Goal: Task Accomplishment & Management: Manage account settings

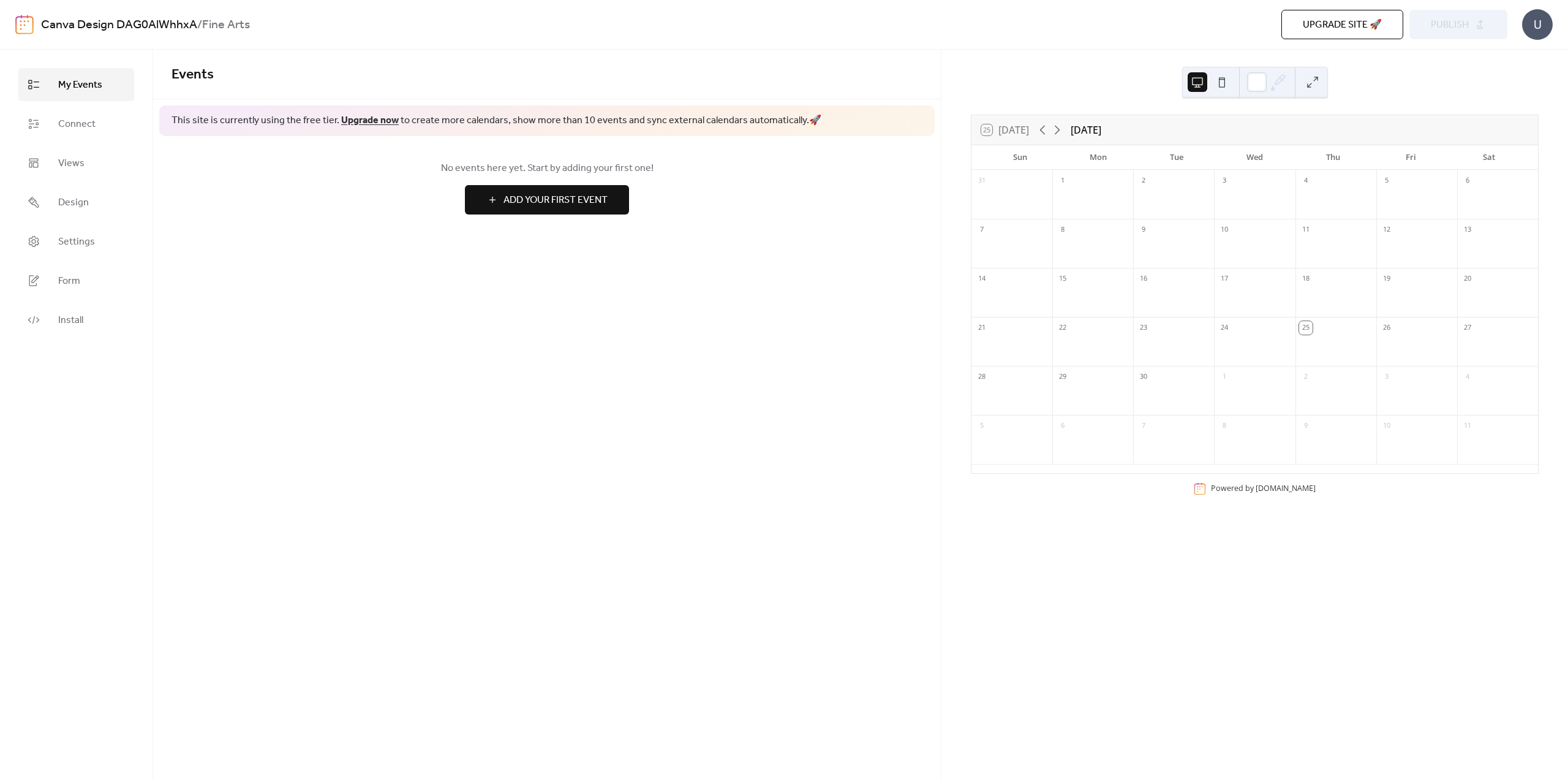
click at [1015, 130] on div "25 [DATE]" at bounding box center [1005, 130] width 48 height 11
click at [88, 205] on link "Design" at bounding box center [76, 202] width 116 height 33
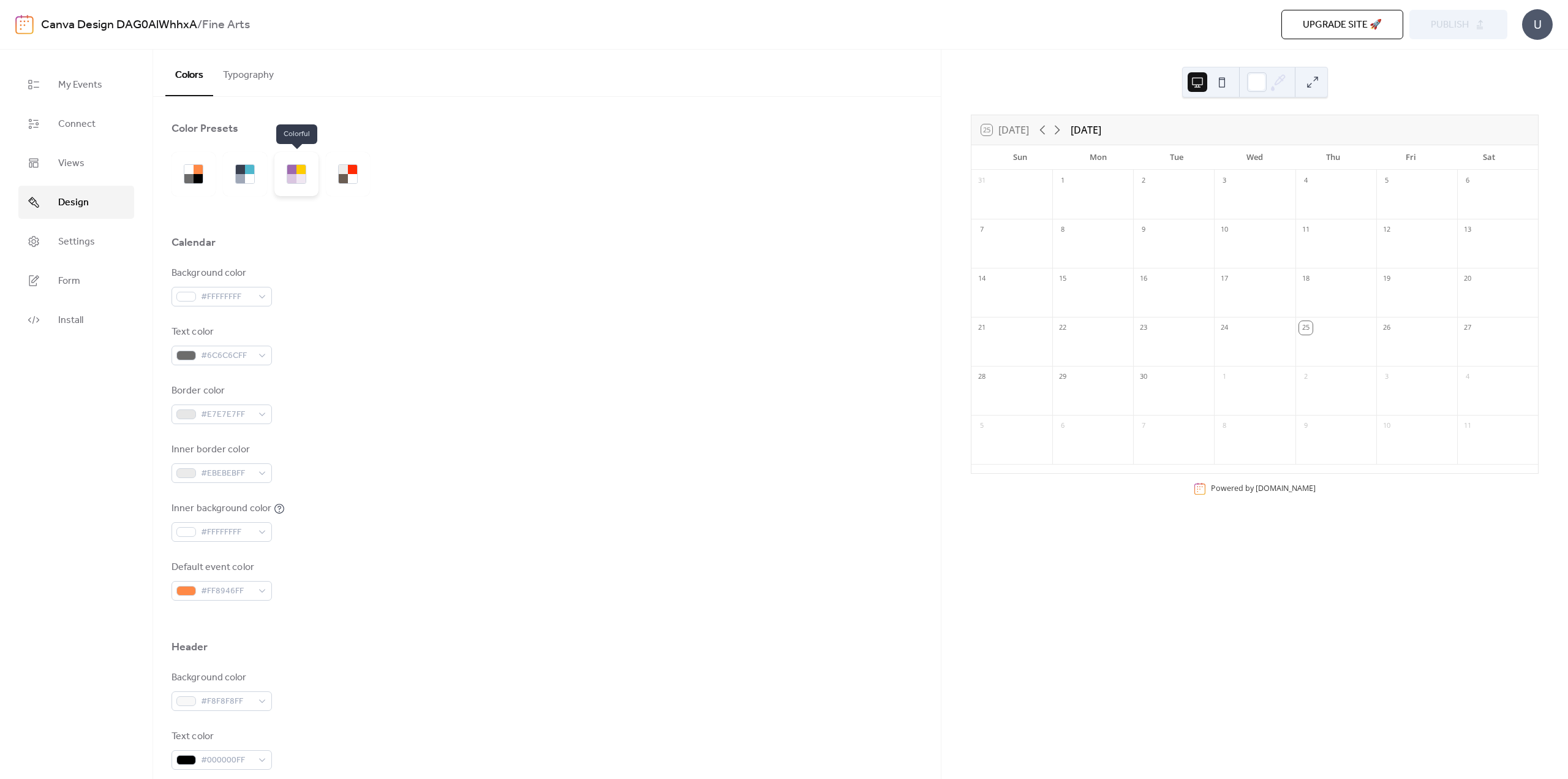
click at [289, 170] on div at bounding box center [292, 169] width 9 height 9
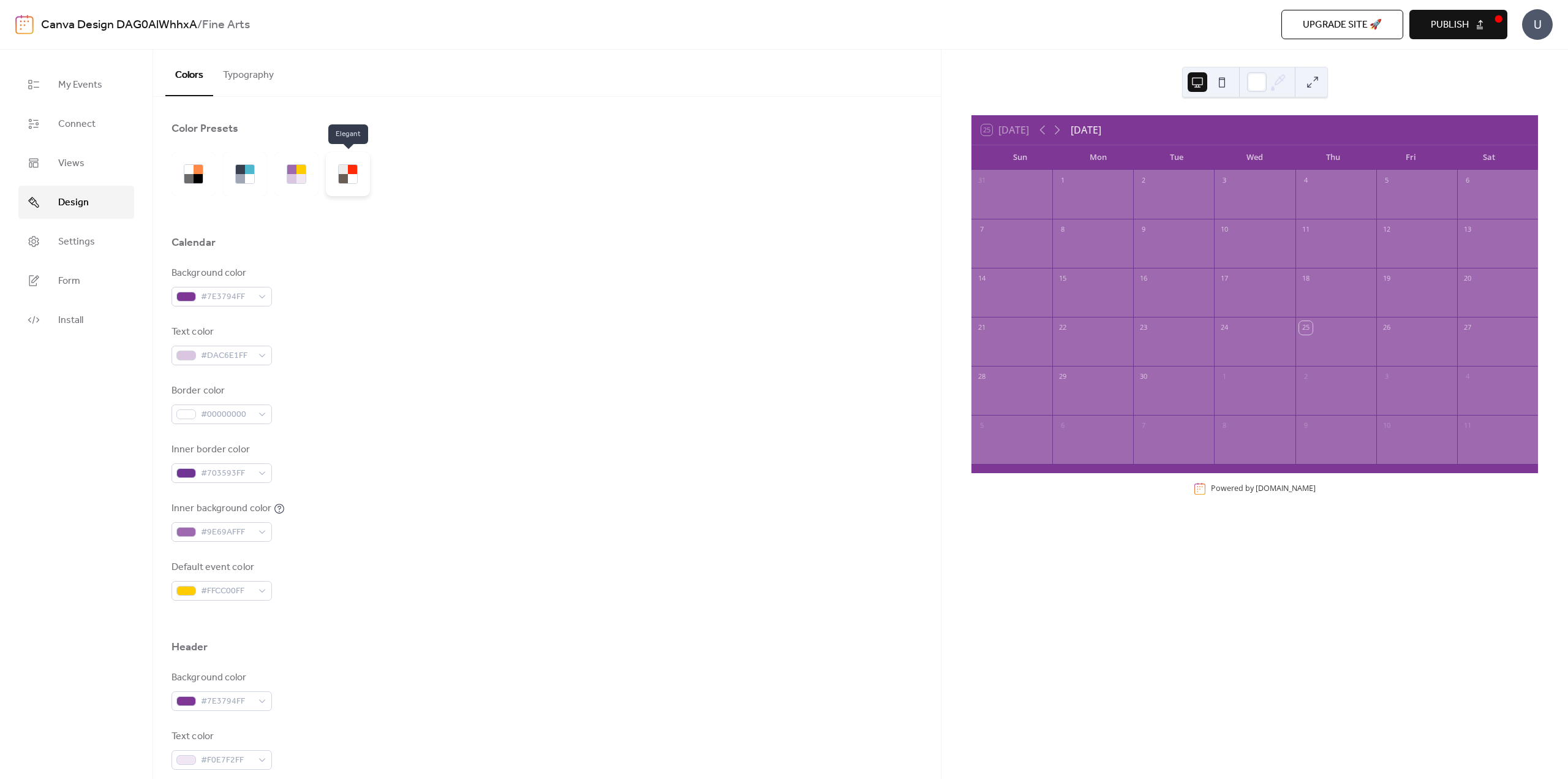
click at [362, 170] on div at bounding box center [348, 174] width 44 height 44
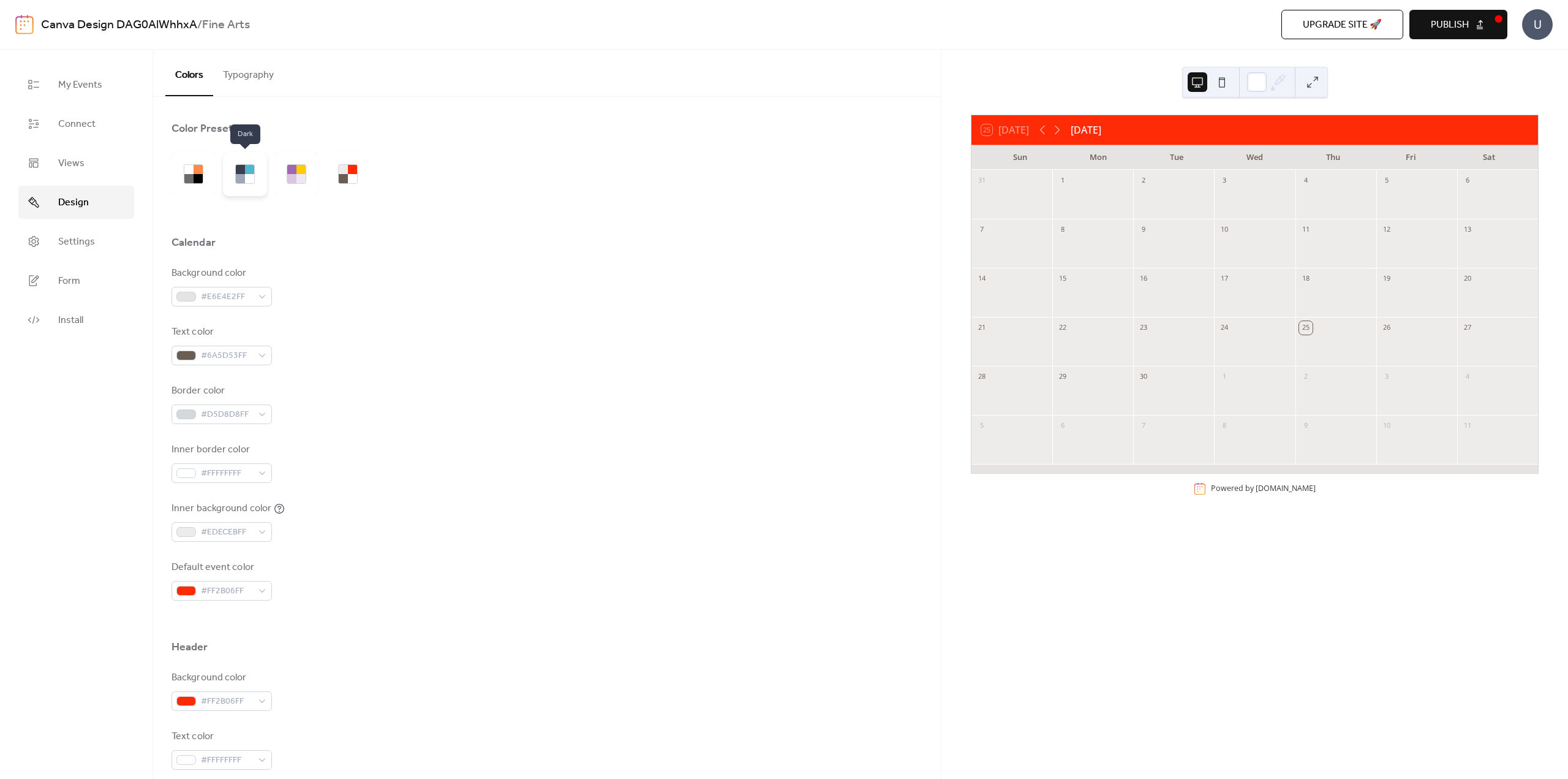
click at [257, 162] on div at bounding box center [244, 174] width 44 height 44
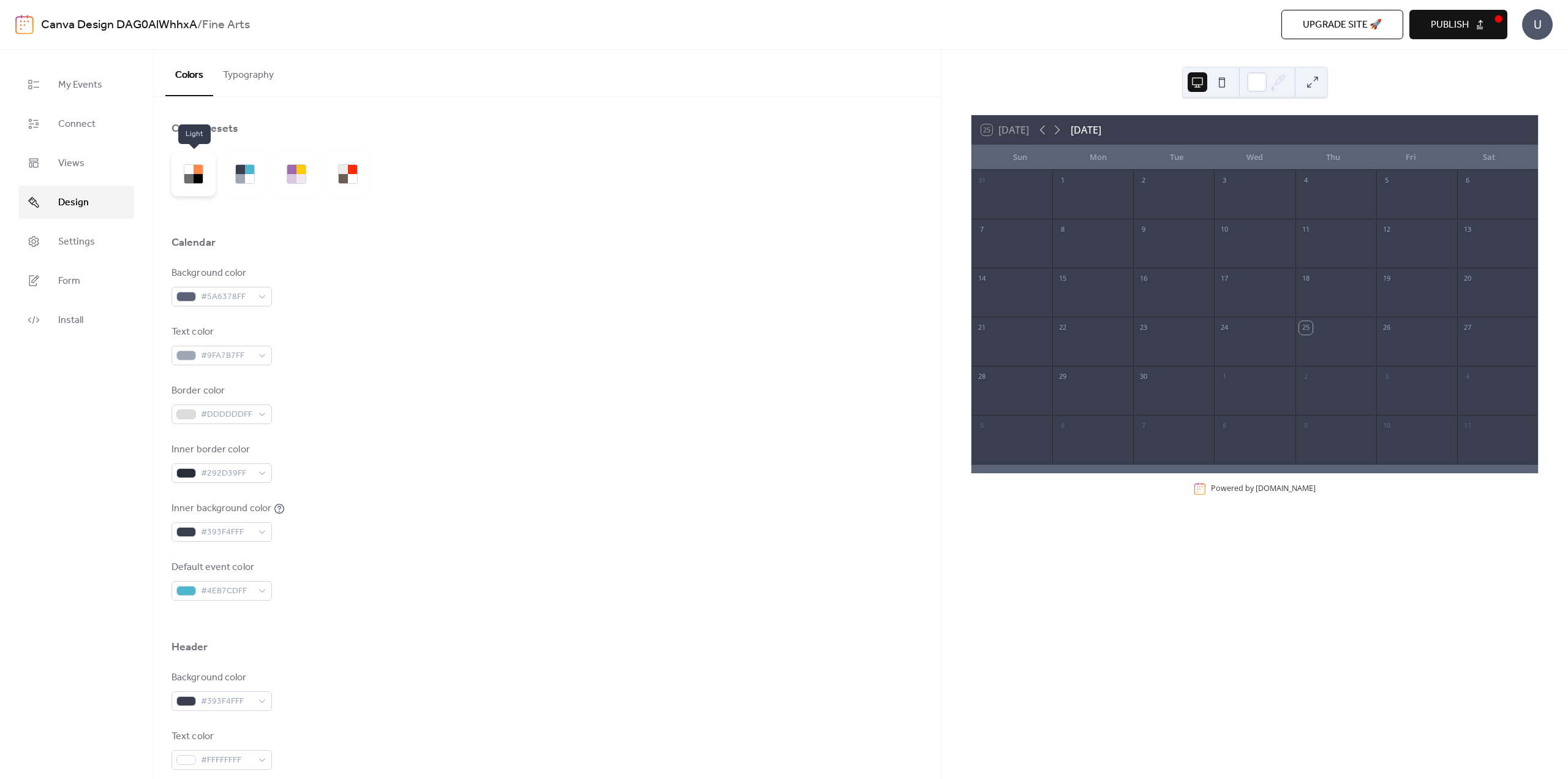
click at [210, 168] on div at bounding box center [193, 174] width 44 height 44
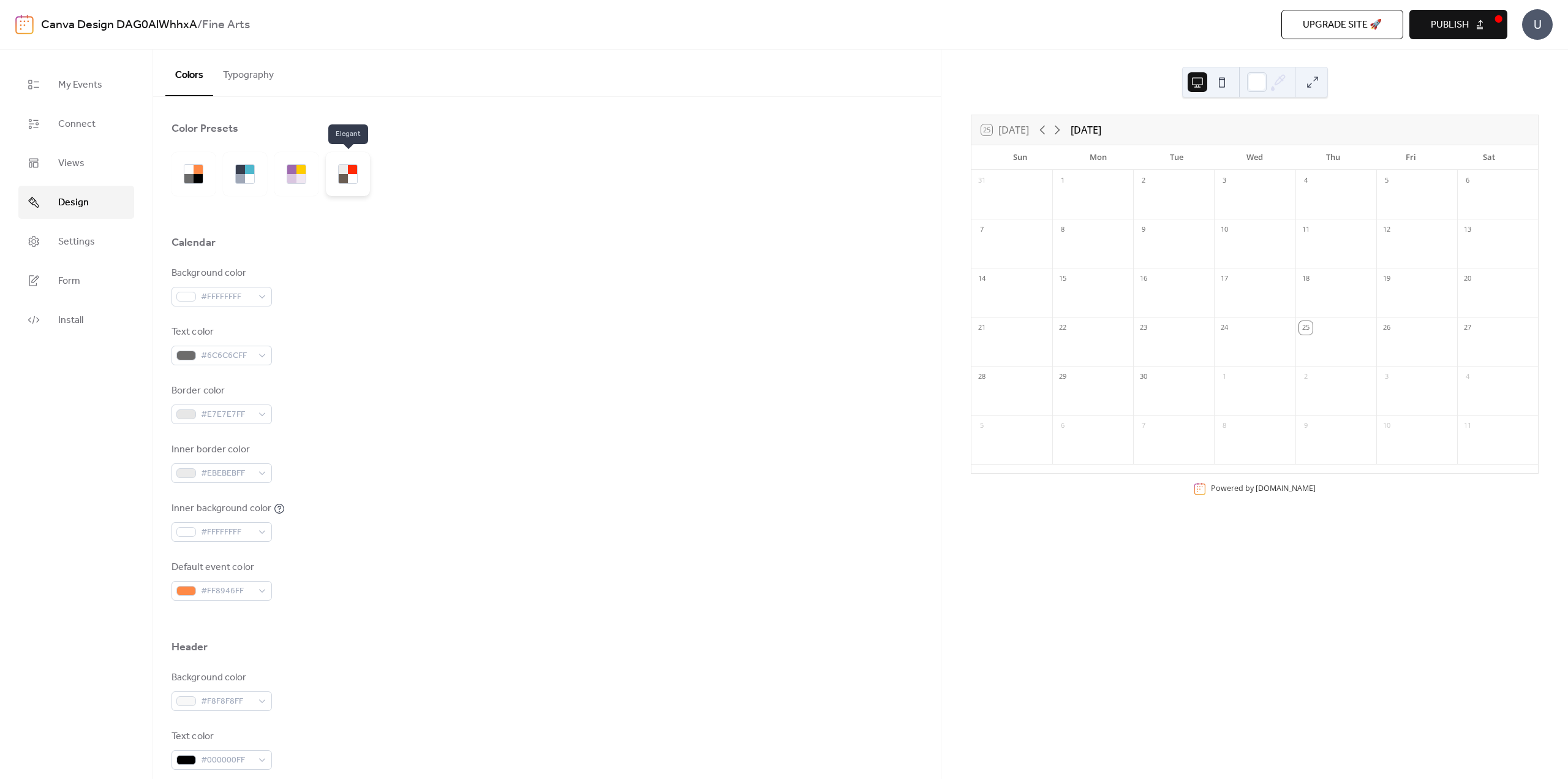
click at [352, 181] on div at bounding box center [352, 179] width 9 height 9
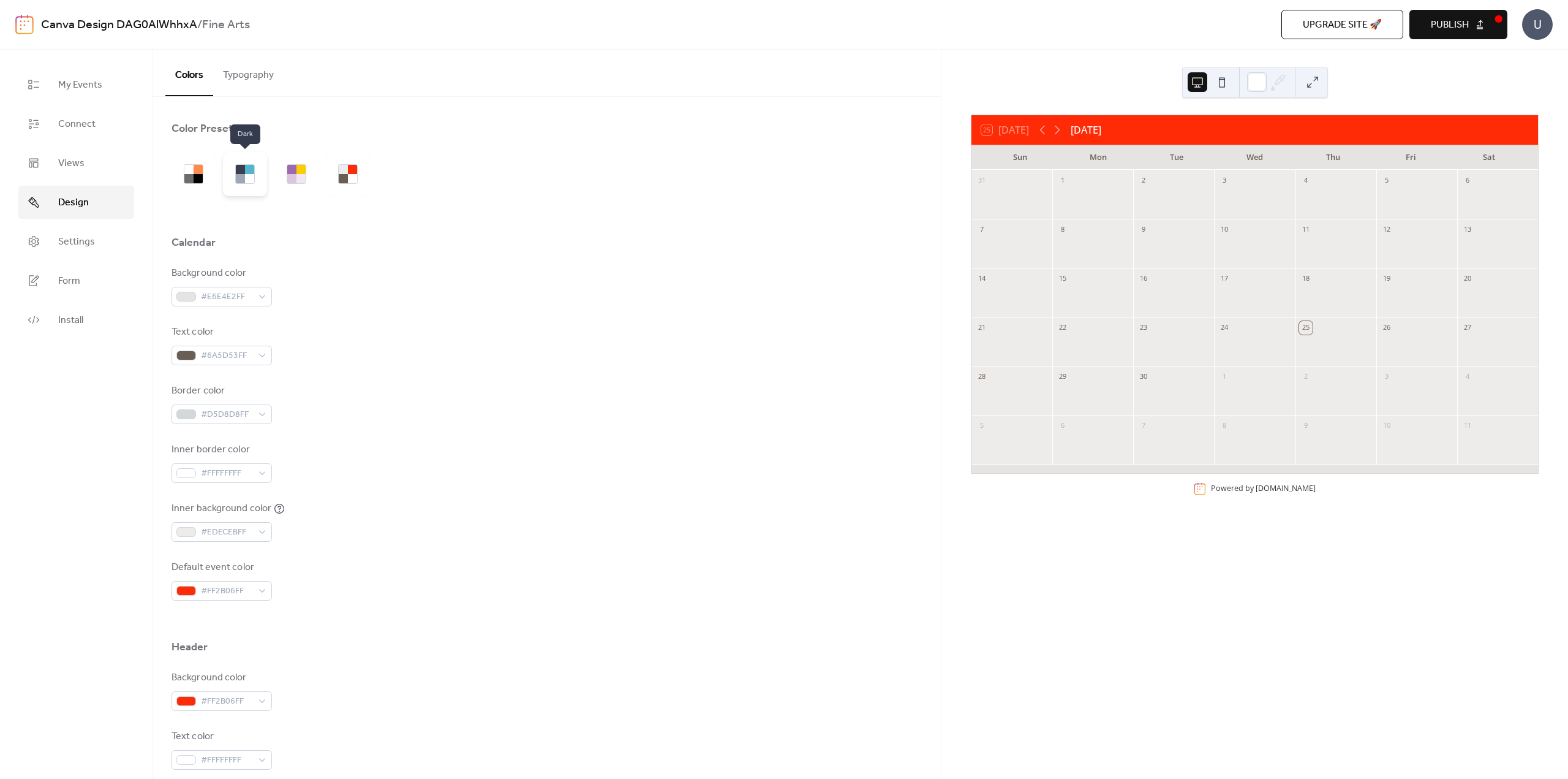
click at [247, 181] on div at bounding box center [250, 179] width 9 height 9
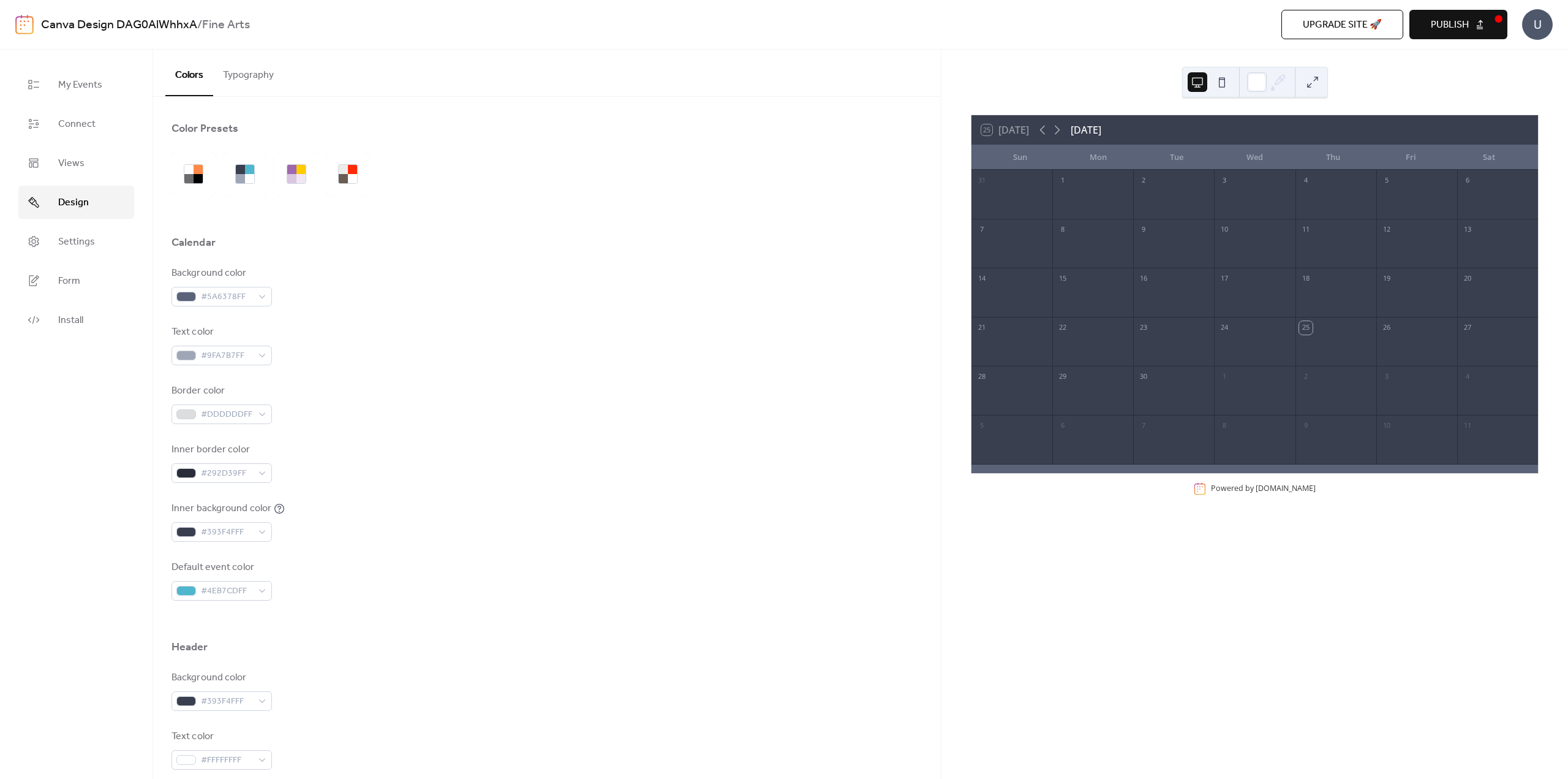
click at [1316, 90] on button at bounding box center [1313, 82] width 20 height 20
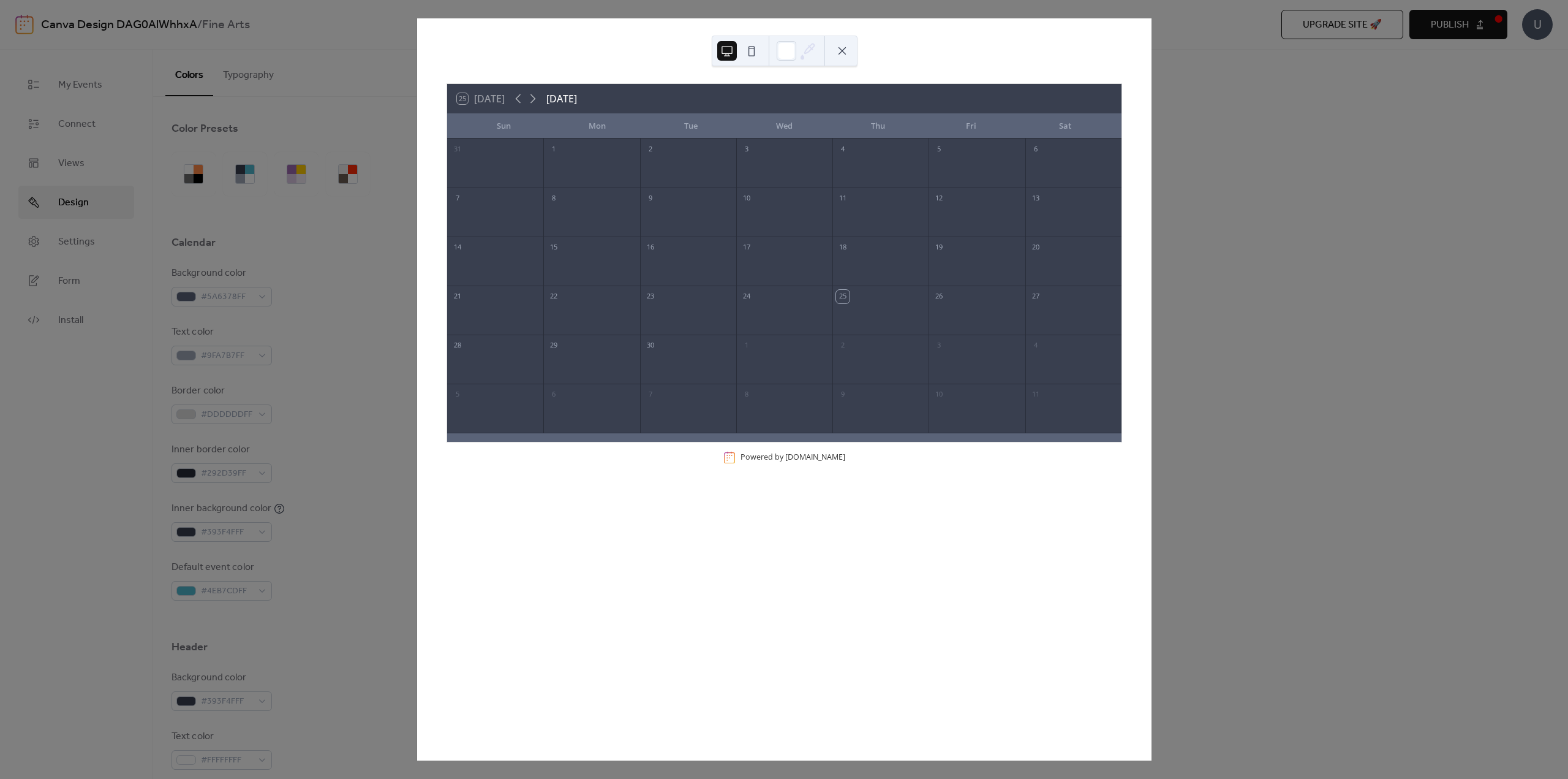
click at [449, 82] on div "25 [DATE] [DATE] Sun Mon Tue Wed Thu Fri Sat 31 1 2 3 4 5 6 7 8 9 10 11 12 13 1…" at bounding box center [784, 390] width 735 height 742
click at [470, 96] on div "25 [DATE]" at bounding box center [481, 98] width 48 height 11
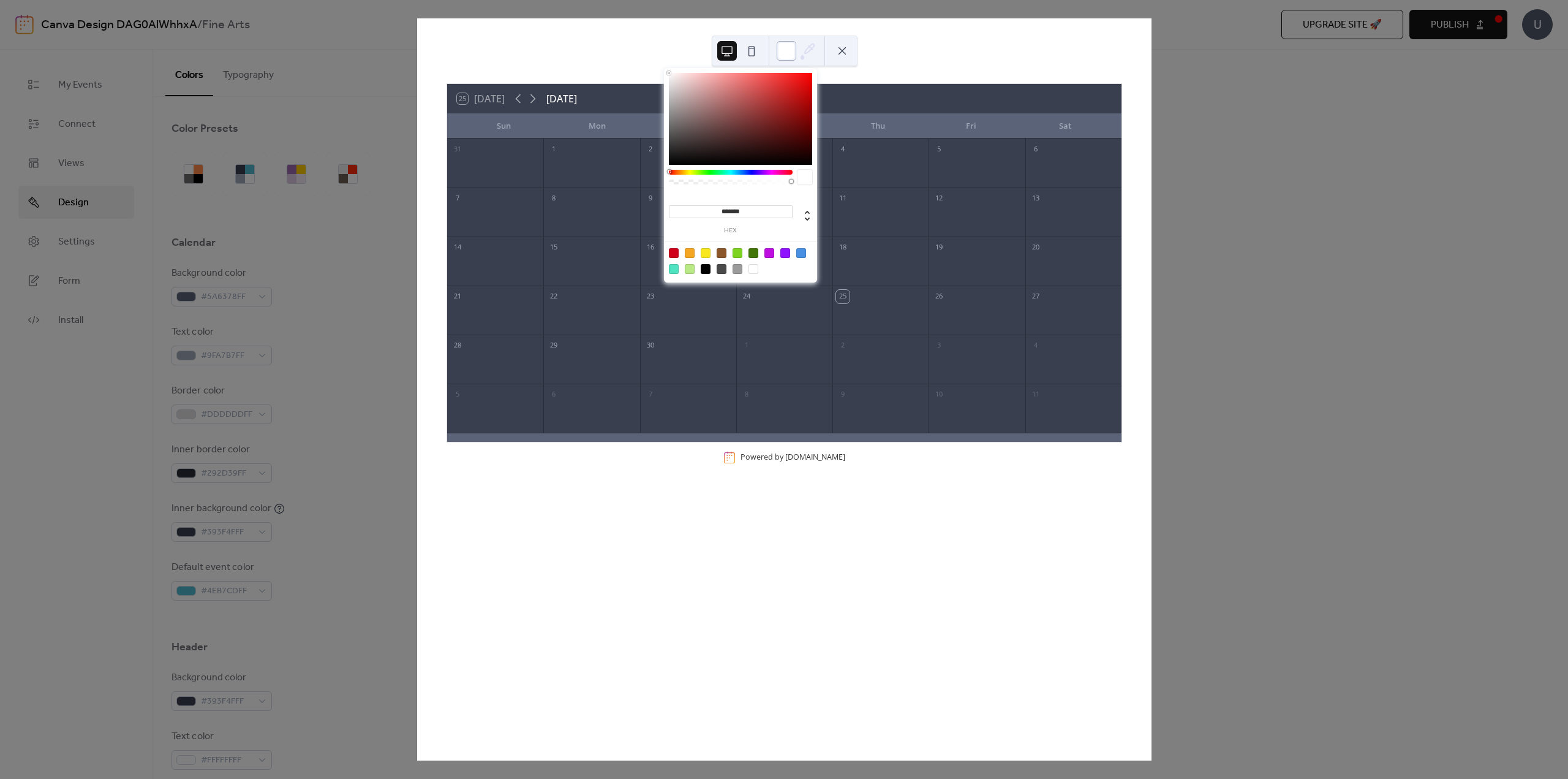
click at [791, 57] on div at bounding box center [787, 51] width 20 height 20
click at [852, 51] on div at bounding box center [784, 51] width 146 height 30
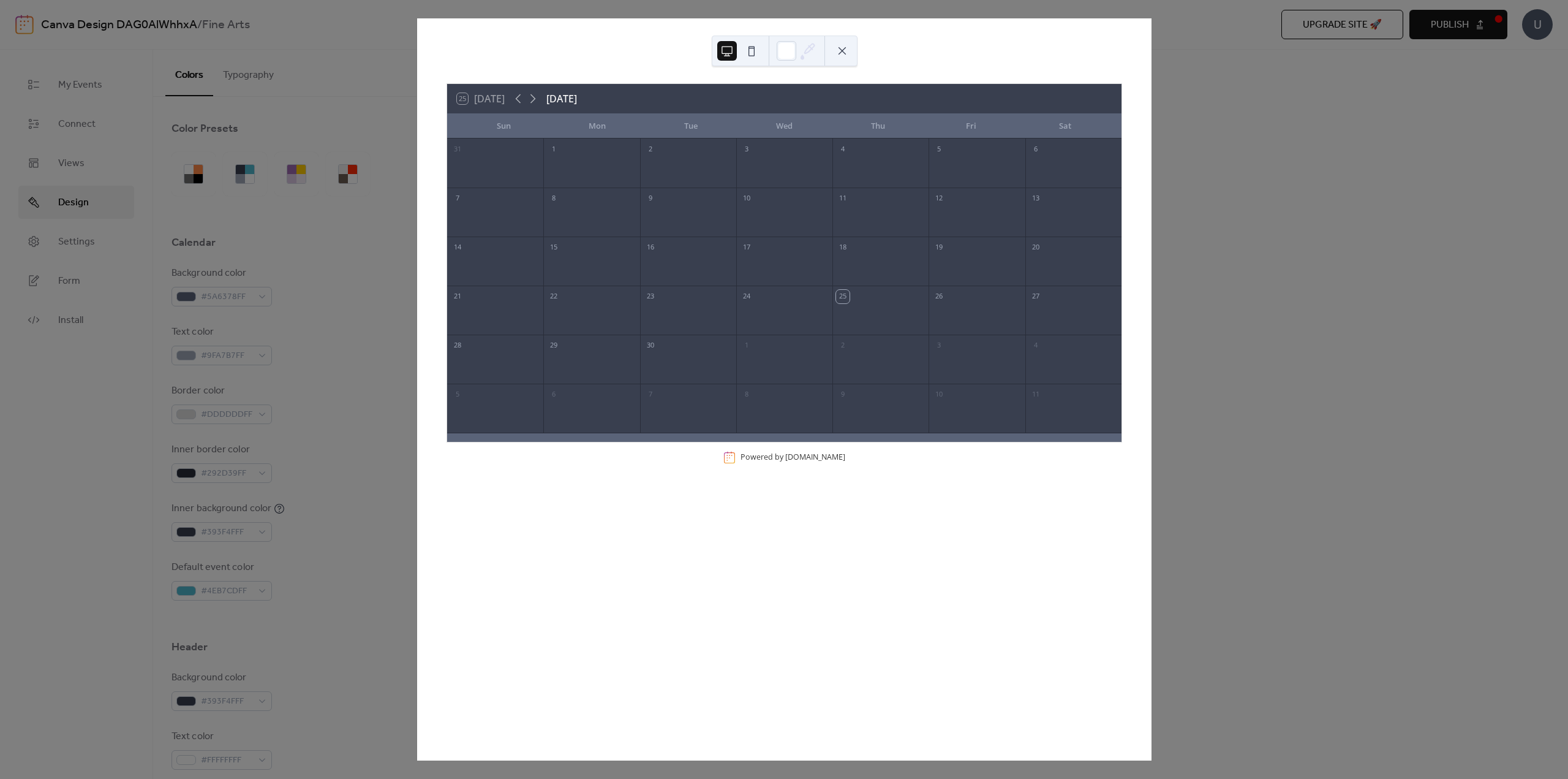
click at [843, 301] on div "25" at bounding box center [881, 295] width 96 height 20
click at [841, 292] on div "25" at bounding box center [843, 297] width 13 height 13
click at [601, 189] on div "8" at bounding box center [592, 197] width 96 height 20
drag, startPoint x: 510, startPoint y: 134, endPoint x: 508, endPoint y: 127, distance: 7.3
click at [510, 134] on div "Sun" at bounding box center [504, 126] width 94 height 24
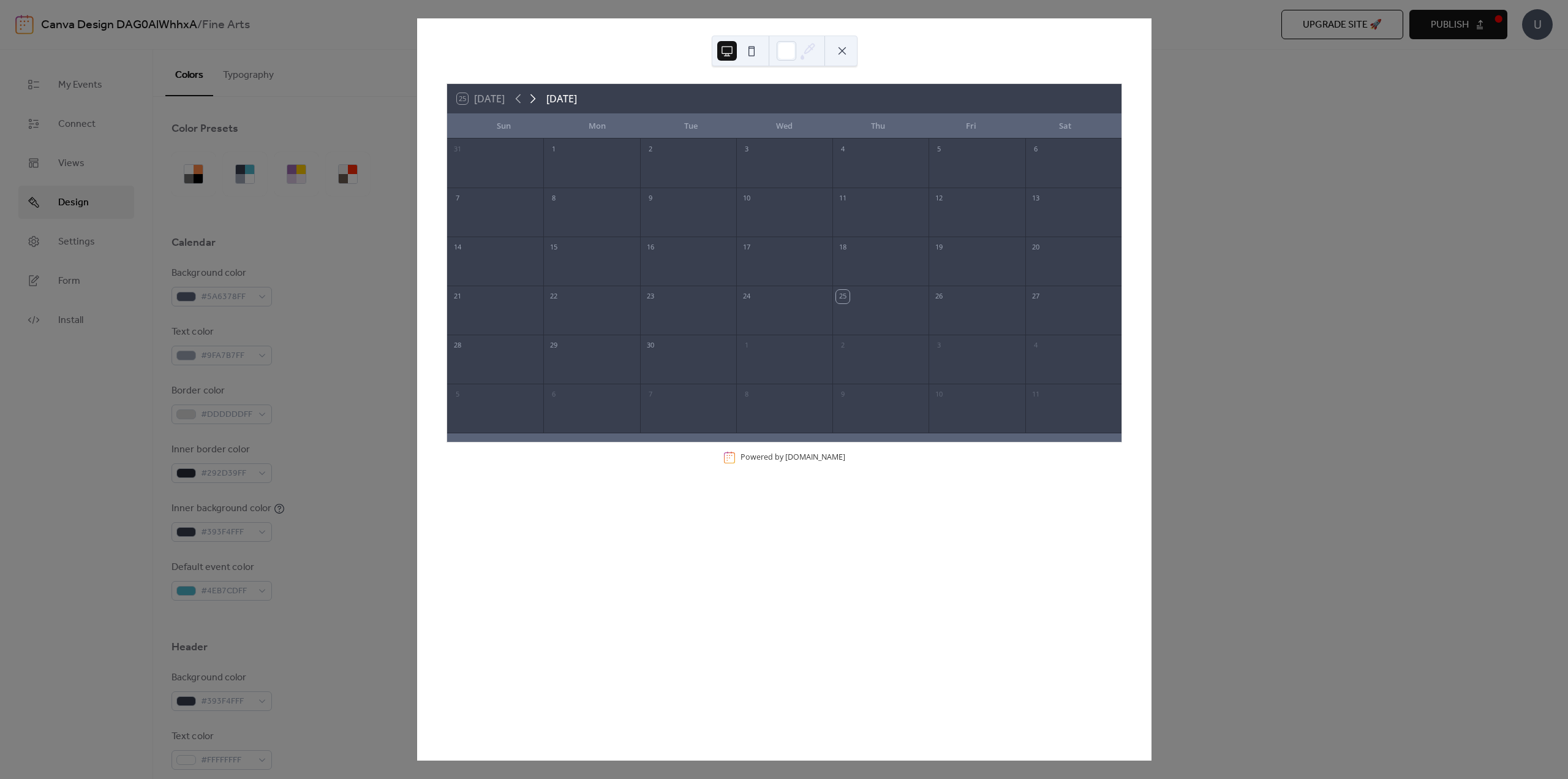
click at [531, 96] on icon at bounding box center [533, 99] width 14 height 14
